Goal: Information Seeking & Learning: Learn about a topic

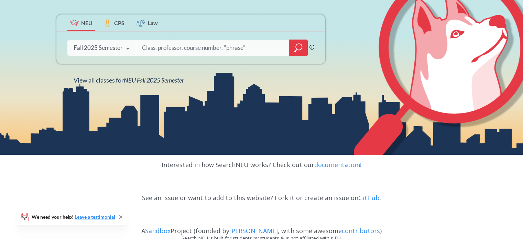
scroll to position [137, 0]
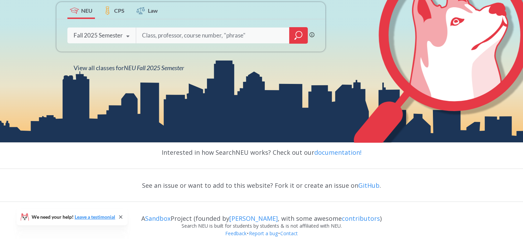
click at [333, 149] on link "documentation!" at bounding box center [337, 152] width 47 height 8
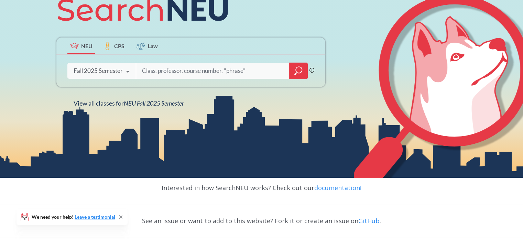
scroll to position [103, 0]
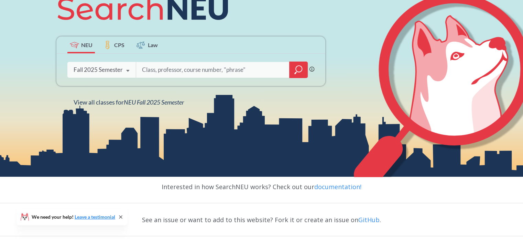
click at [120, 66] on div "Fall 2025 Semester" at bounding box center [98, 70] width 49 height 8
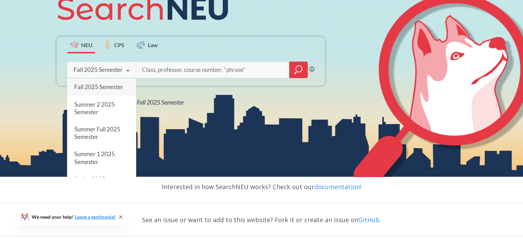
click at [120, 66] on div "Fall 2025 Semester" at bounding box center [98, 70] width 49 height 8
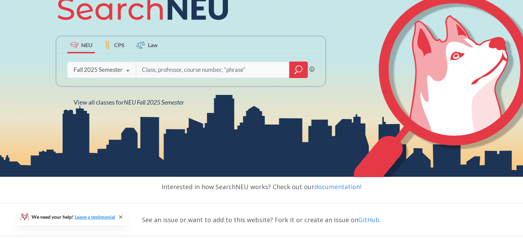
click at [173, 67] on input "search" at bounding box center [212, 70] width 143 height 14
type input "Math"
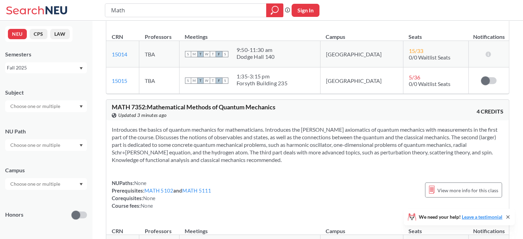
scroll to position [1134, 0]
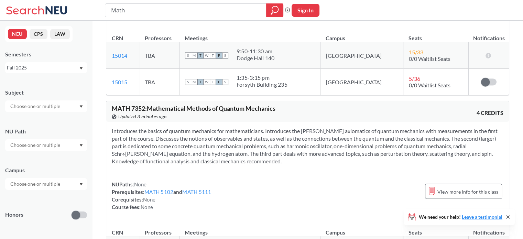
click at [164, 188] on link "MATH 5102" at bounding box center [158, 191] width 29 height 6
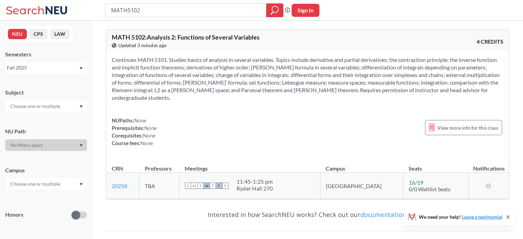
type input "Math"
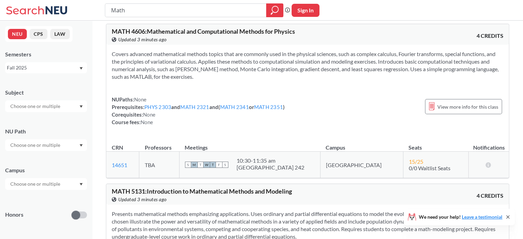
scroll to position [1546, 0]
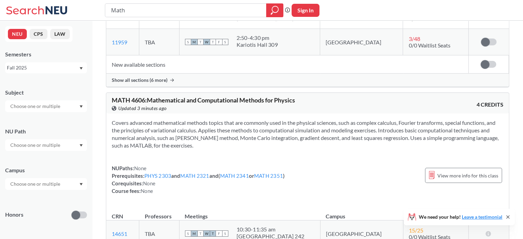
click at [243, 172] on link "MATH 2341" at bounding box center [234, 175] width 29 height 6
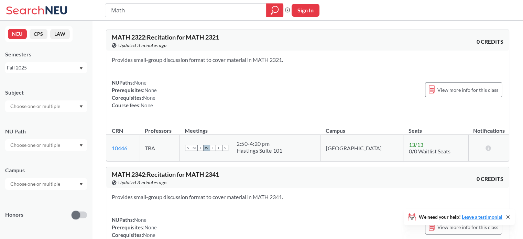
scroll to position [1546, 0]
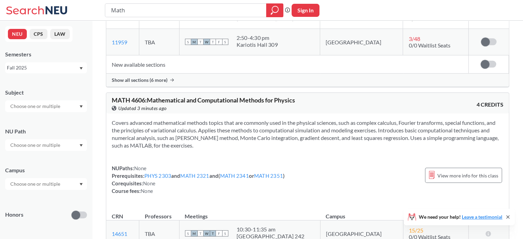
click at [234, 172] on link "MATH 2341" at bounding box center [234, 175] width 29 height 6
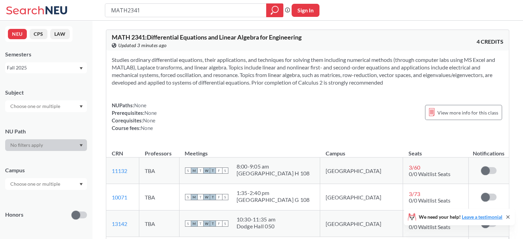
type input "Math"
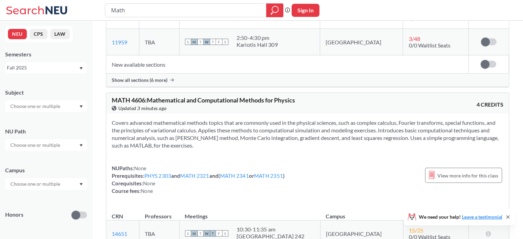
click at [273, 172] on link "MATH 2351" at bounding box center [268, 175] width 29 height 6
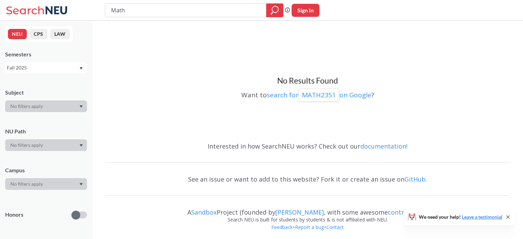
scroll to position [1546, 0]
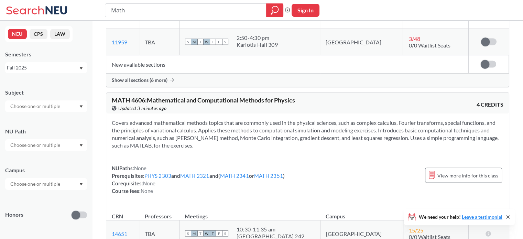
click at [238, 172] on link "MATH 2341" at bounding box center [234, 175] width 29 height 6
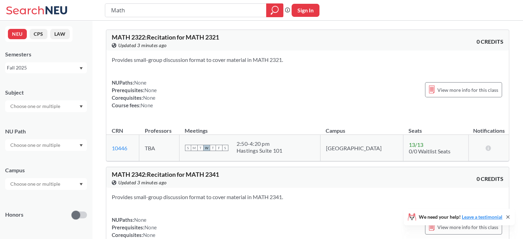
scroll to position [1546, 0]
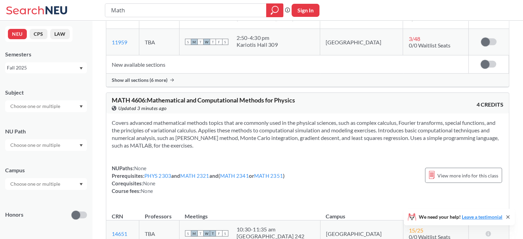
click at [272, 172] on link "MATH 2351" at bounding box center [268, 175] width 29 height 6
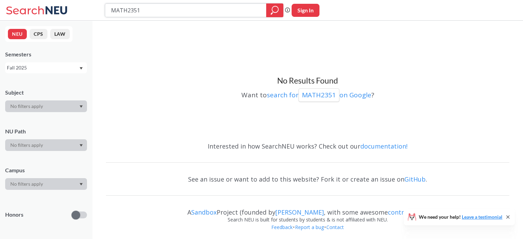
click at [152, 11] on input "MATH2351" at bounding box center [185, 10] width 151 height 12
drag, startPoint x: 51, startPoint y: 13, endPoint x: 43, endPoint y: 14, distance: 7.6
click at [43, 14] on div "MATH2351 Phrase search guarantees the exact search appears in the results. Ex. …" at bounding box center [261, 10] width 523 height 21
type input "Linear algebra"
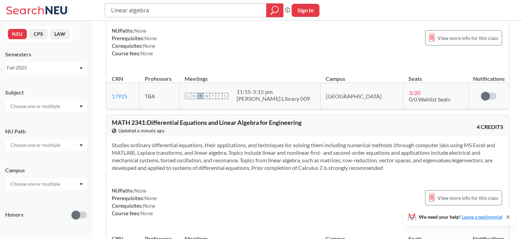
scroll to position [172, 0]
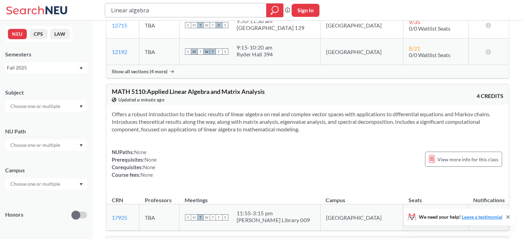
drag, startPoint x: 191, startPoint y: 12, endPoint x: 72, endPoint y: 10, distance: 118.6
click at [69, 9] on div "Linear algebra Phrase search guarantees the exact search appears in the results…" at bounding box center [261, 10] width 523 height 21
type input "physics"
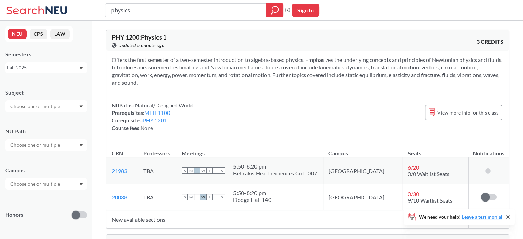
click at [164, 113] on link "MTH 1100" at bounding box center [157, 113] width 26 height 6
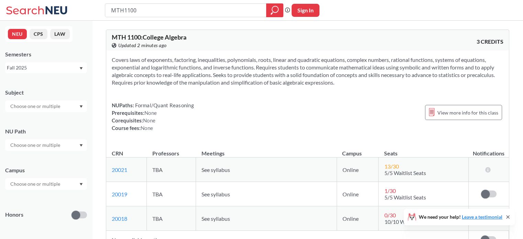
type input "physics"
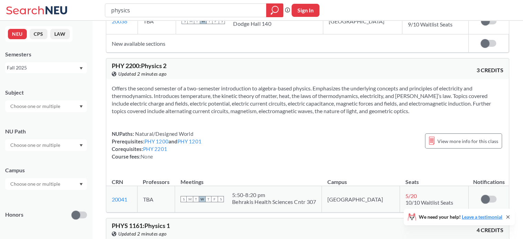
scroll to position [206, 0]
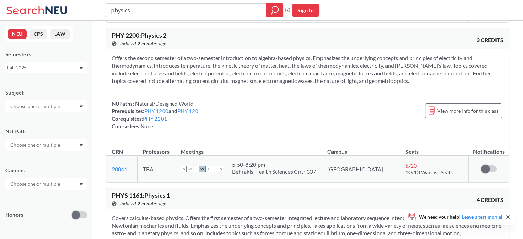
click at [201, 113] on link "PHY 1201" at bounding box center [189, 111] width 24 height 6
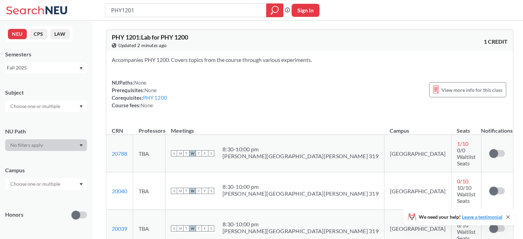
type input "physics"
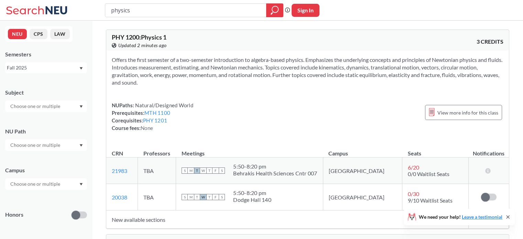
scroll to position [206, 0]
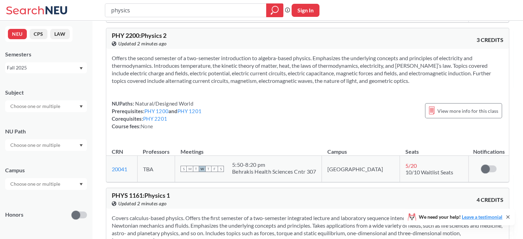
click at [161, 110] on link "PHY 1200" at bounding box center [156, 111] width 24 height 6
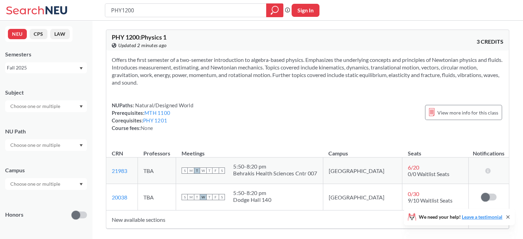
type input "physics"
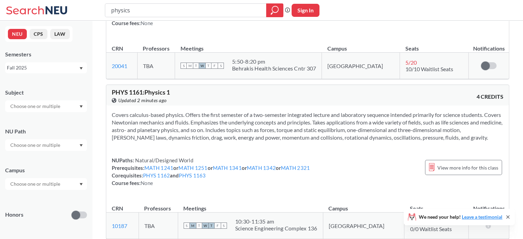
scroll to position [344, 0]
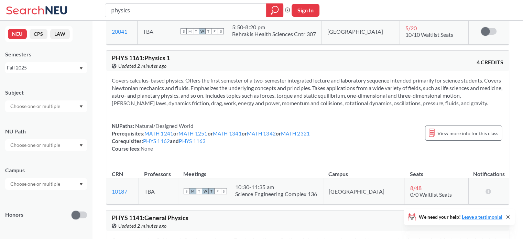
click at [167, 130] on link "MATH 1241" at bounding box center [158, 133] width 29 height 6
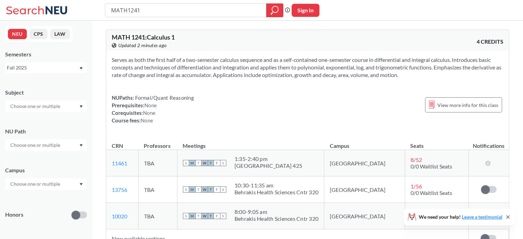
type input "physics"
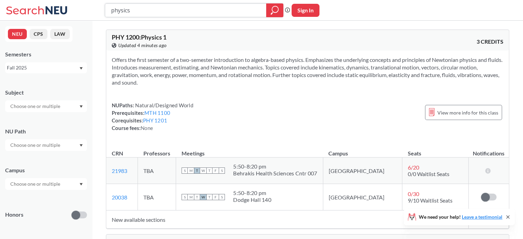
drag, startPoint x: 246, startPoint y: 11, endPoint x: 39, endPoint y: 36, distance: 208.7
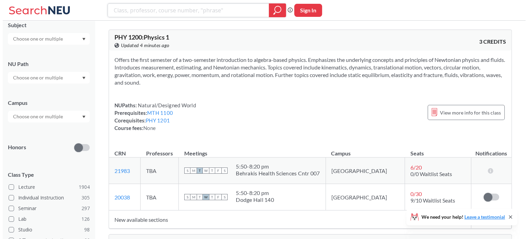
scroll to position [137, 0]
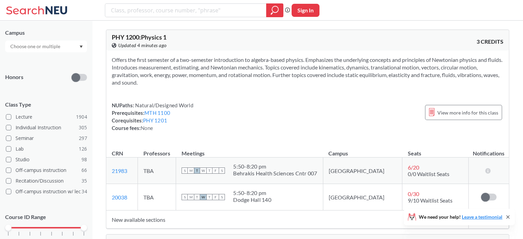
click at [10, 116] on span at bounding box center [8, 116] width 5 height 5
click at [15, 116] on input "Lecture 1904" at bounding box center [17, 115] width 5 height 5
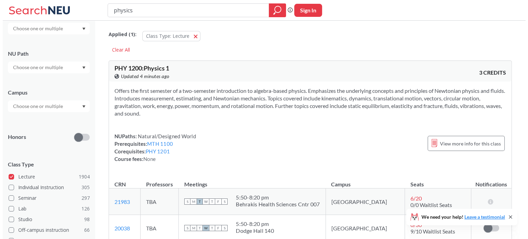
scroll to position [137, 0]
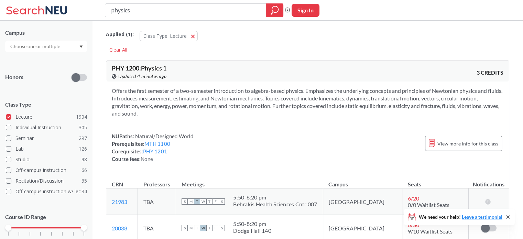
click at [9, 127] on span at bounding box center [8, 127] width 5 height 5
click at [15, 127] on input "Individual Instruction 305" at bounding box center [17, 126] width 5 height 5
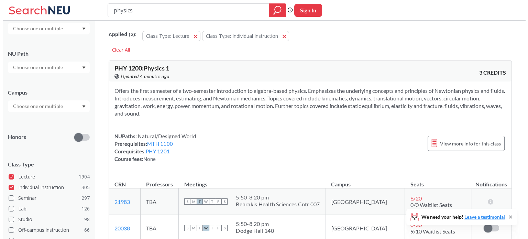
scroll to position [137, 0]
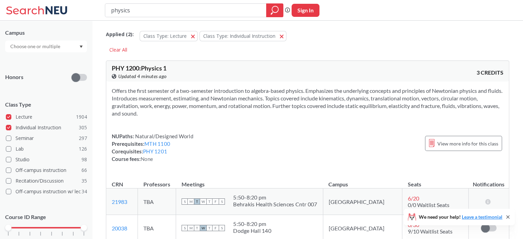
click at [9, 118] on span at bounding box center [8, 116] width 5 height 5
click at [15, 118] on input "Lecture 1904" at bounding box center [17, 115] width 5 height 5
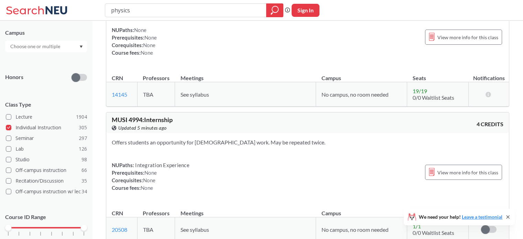
scroll to position [3161, 0]
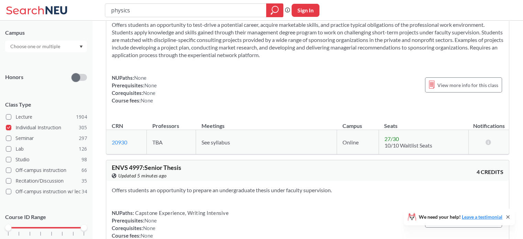
click at [9, 129] on span at bounding box center [8, 127] width 5 height 5
click at [15, 129] on input "Individual Instruction 305" at bounding box center [17, 126] width 5 height 5
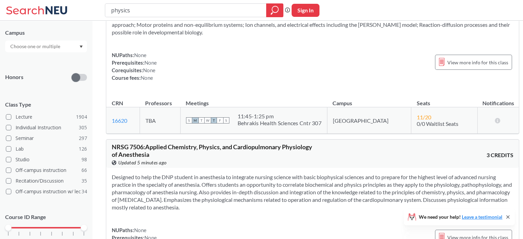
click at [8, 118] on span at bounding box center [8, 116] width 5 height 5
click at [15, 118] on input "Lecture 1904" at bounding box center [17, 115] width 5 height 5
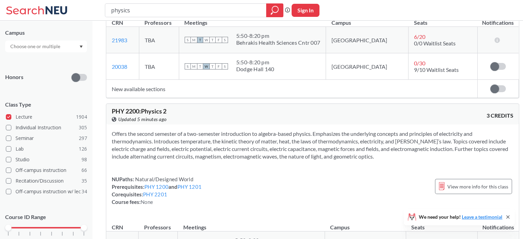
scroll to position [206, 0]
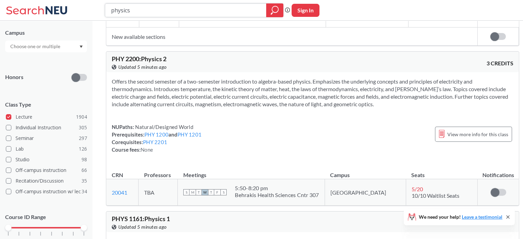
click at [238, 10] on input "physics" at bounding box center [185, 10] width 151 height 12
drag, startPoint x: 238, startPoint y: 10, endPoint x: 54, endPoint y: 33, distance: 184.8
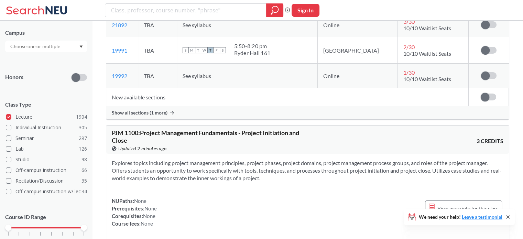
scroll to position [163, 0]
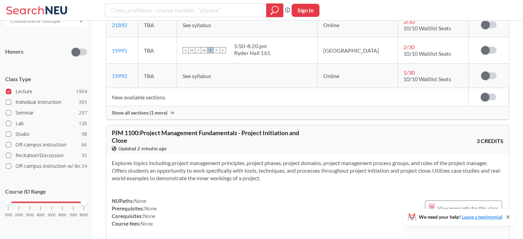
click at [76, 23] on div at bounding box center [46, 21] width 82 height 12
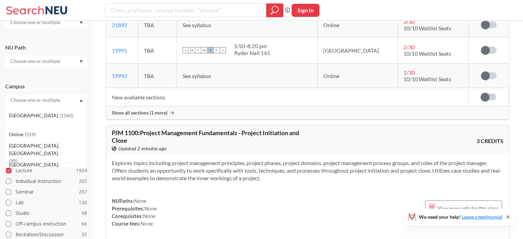
scroll to position [25, 0]
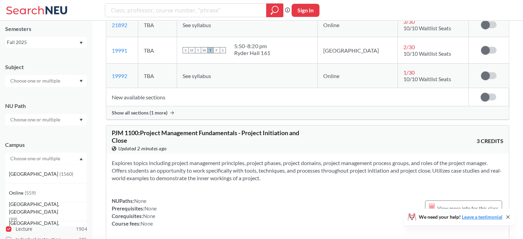
click at [79, 152] on div "Campus [GEOGRAPHIC_DATA] ( 1560 ) Online ( 559 ) [GEOGRAPHIC_DATA], [GEOGRAPHIC…" at bounding box center [46, 149] width 82 height 30
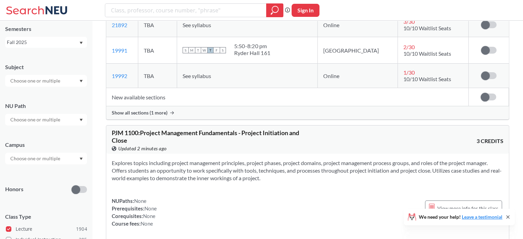
click at [84, 47] on div "Fall 2025" at bounding box center [46, 42] width 82 height 11
click at [80, 44] on icon "Dropdown arrow" at bounding box center [81, 43] width 3 height 2
click at [86, 82] on div at bounding box center [46, 81] width 82 height 12
click at [81, 82] on icon "Dropdown arrow" at bounding box center [81, 81] width 3 height 2
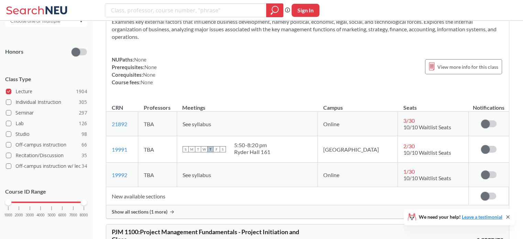
scroll to position [9517, 0]
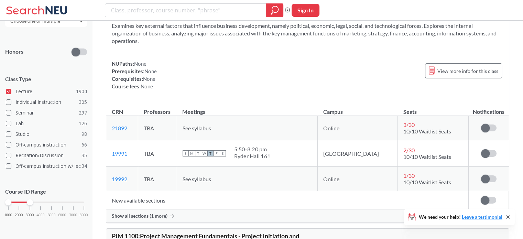
drag, startPoint x: 83, startPoint y: 202, endPoint x: 33, endPoint y: 206, distance: 50.0
click at [33, 206] on div "1000 2000 3000 4000 5000 6000 7000 8000" at bounding box center [46, 215] width 82 height 31
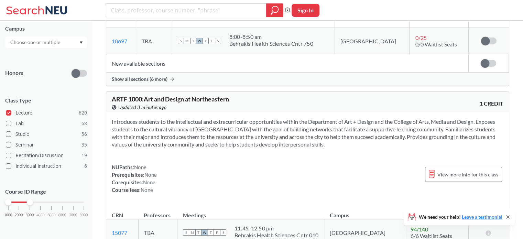
scroll to position [1203, 0]
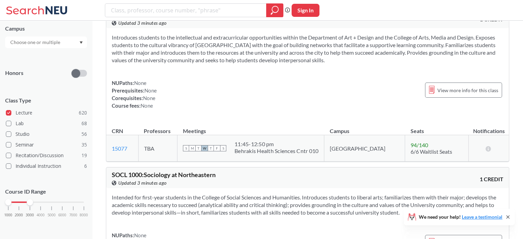
click at [10, 121] on span at bounding box center [8, 123] width 5 height 5
click at [15, 121] on input "Lab 68" at bounding box center [17, 122] width 5 height 5
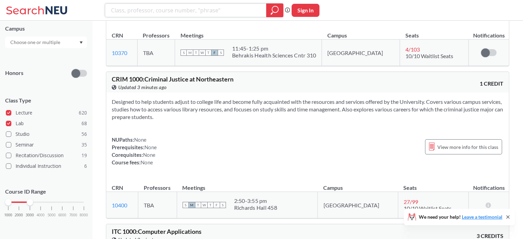
scroll to position [137, 0]
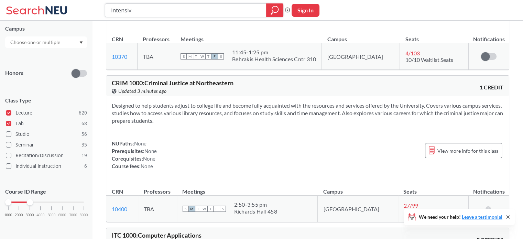
type input "intensive"
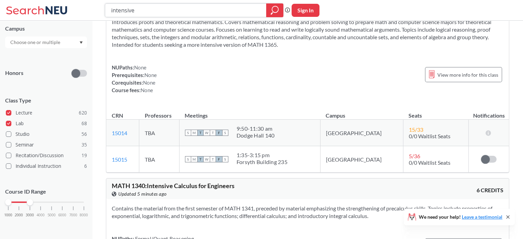
scroll to position [34, 0]
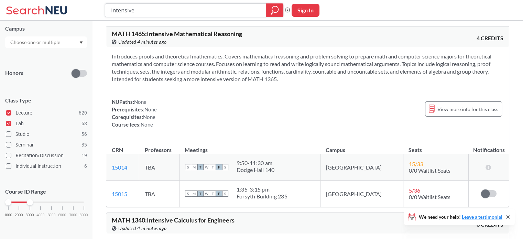
drag, startPoint x: 163, startPoint y: 11, endPoint x: 73, endPoint y: 17, distance: 89.8
click at [73, 17] on div "intensive Phrase search guarantees the exact search appears in the results. Ex.…" at bounding box center [261, 10] width 523 height 21
type input "diffe"
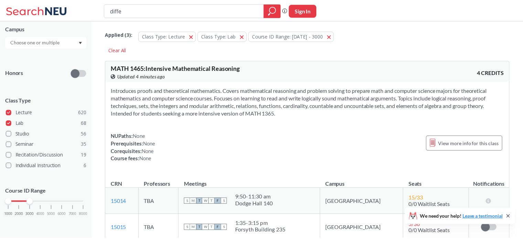
scroll to position [78, 0]
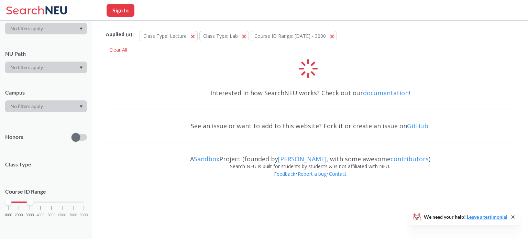
click at [297, 158] on link "[PERSON_NAME]" at bounding box center [302, 159] width 48 height 8
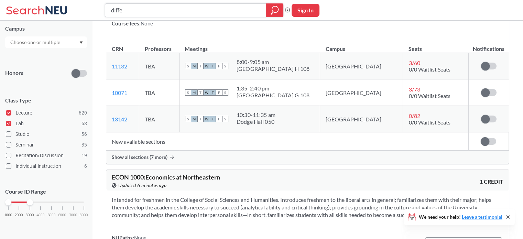
scroll to position [103, 0]
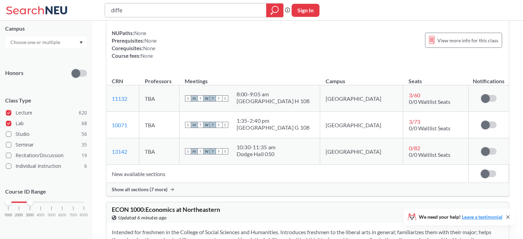
click at [163, 14] on input "diffe" at bounding box center [185, 10] width 151 height 12
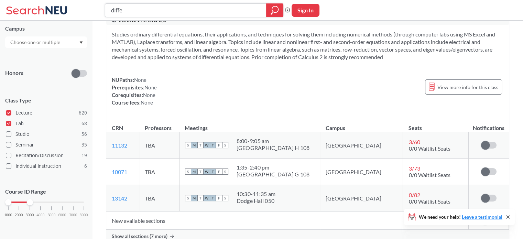
scroll to position [69, 0]
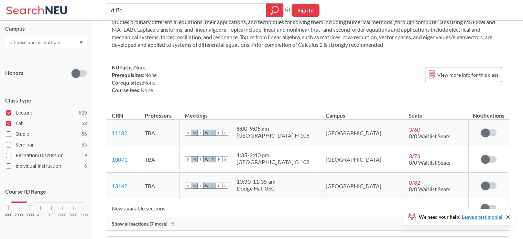
click at [150, 209] on td "New available sections" at bounding box center [287, 208] width 362 height 18
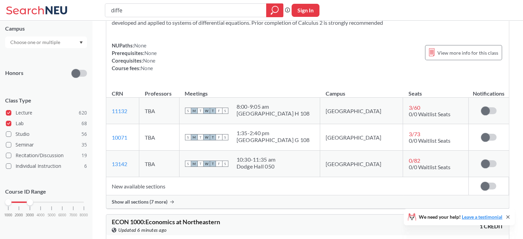
scroll to position [103, 0]
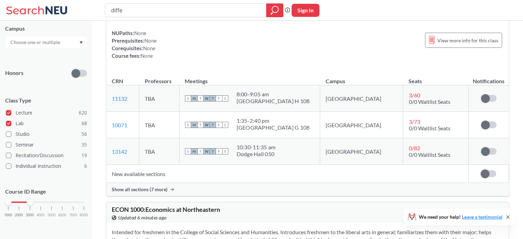
click at [166, 185] on div "Show all sections (7 more)" at bounding box center [307, 189] width 402 height 13
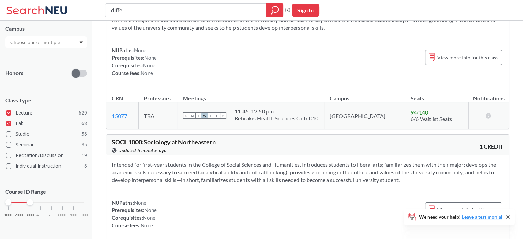
scroll to position [1718, 0]
